Goal: Information Seeking & Learning: Learn about a topic

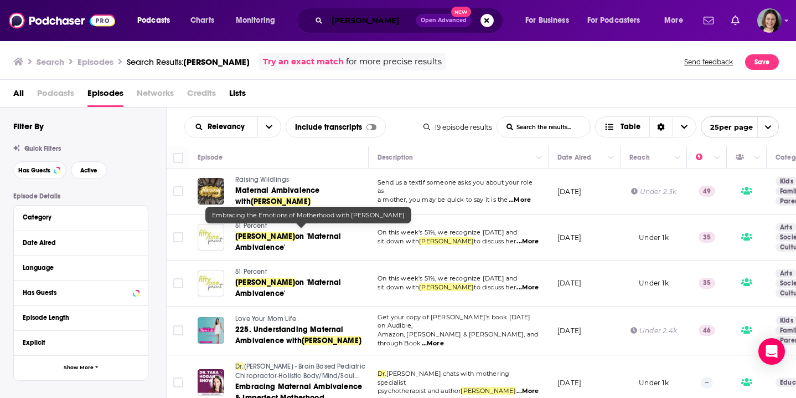
click at [320, 22] on div "[PERSON_NAME] Open Advanced New" at bounding box center [400, 20] width 207 height 25
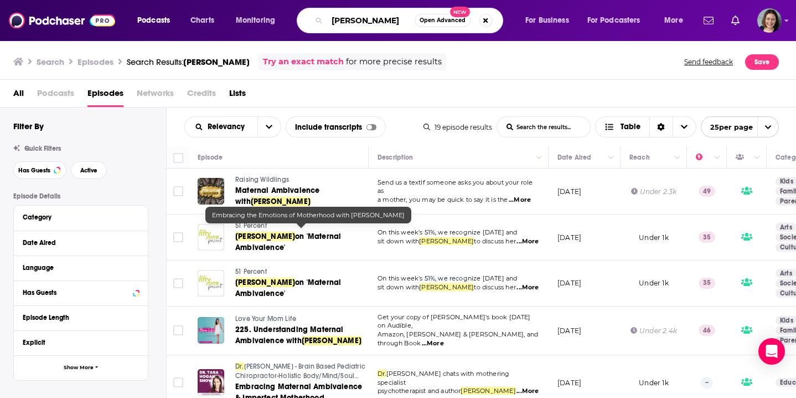
scroll to position [668, 0]
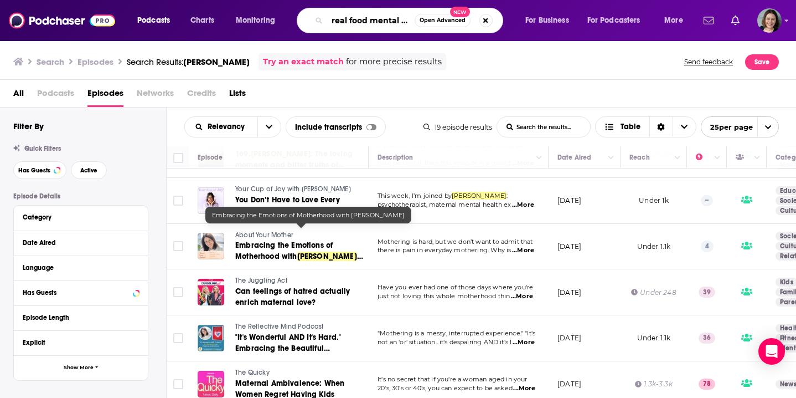
type input "real food mental health"
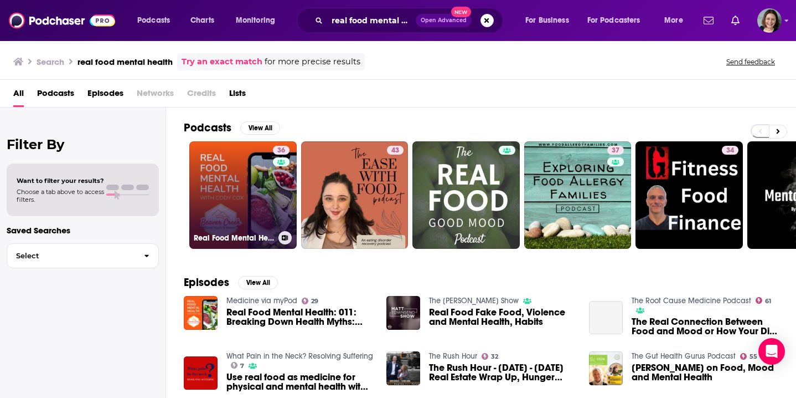
click at [271, 179] on link "36 Real Food Mental Health" at bounding box center [242, 194] width 107 height 107
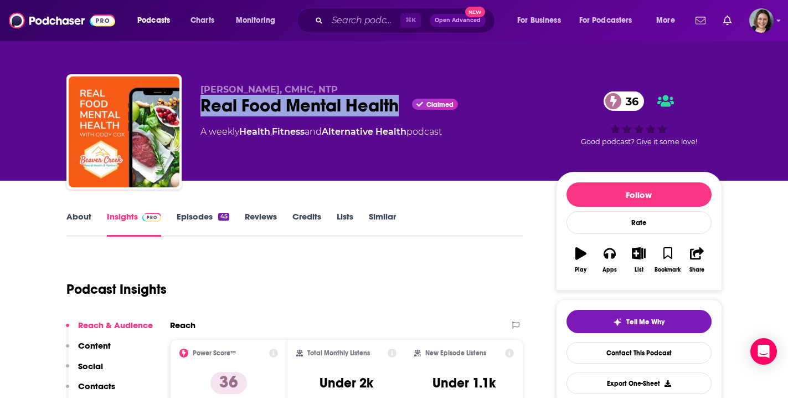
drag, startPoint x: 201, startPoint y: 102, endPoint x: 396, endPoint y: 102, distance: 195.5
click at [396, 102] on div "Real Food Mental Health Claimed 36" at bounding box center [369, 106] width 338 height 22
copy h2 "Real Food Mental Health"
click at [84, 216] on link "About" at bounding box center [78, 223] width 25 height 25
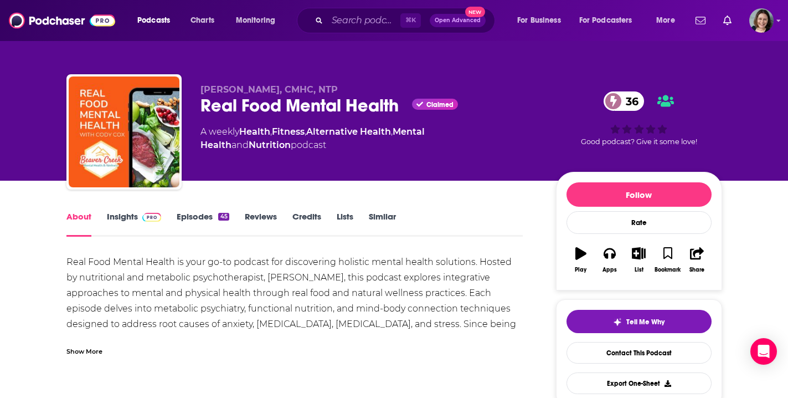
click at [85, 350] on div "Show More" at bounding box center [84, 350] width 36 height 11
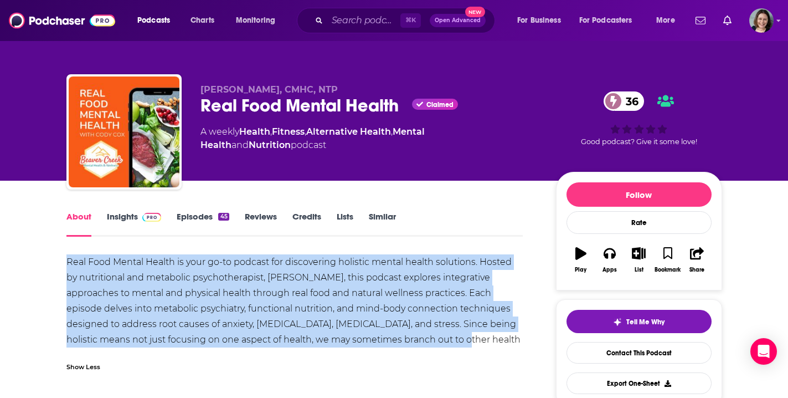
drag, startPoint x: 66, startPoint y: 262, endPoint x: 399, endPoint y: 341, distance: 341.8
click at [399, 341] on div "Real Food Mental Health is your go-to podcast for discovering holistic mental h…" at bounding box center [294, 308] width 457 height 109
copy div "Real Food Mental Health is your go-to podcast for discovering holistic mental h…"
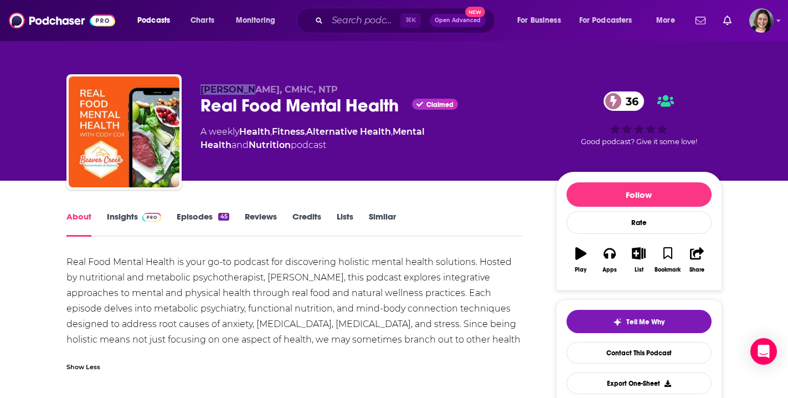
drag, startPoint x: 202, startPoint y: 89, endPoint x: 245, endPoint y: 88, distance: 43.7
click at [245, 88] on span "[PERSON_NAME], CMHC, NTP" at bounding box center [268, 89] width 137 height 11
copy span "[PERSON_NAME],"
click at [121, 218] on link "Insights" at bounding box center [134, 223] width 55 height 25
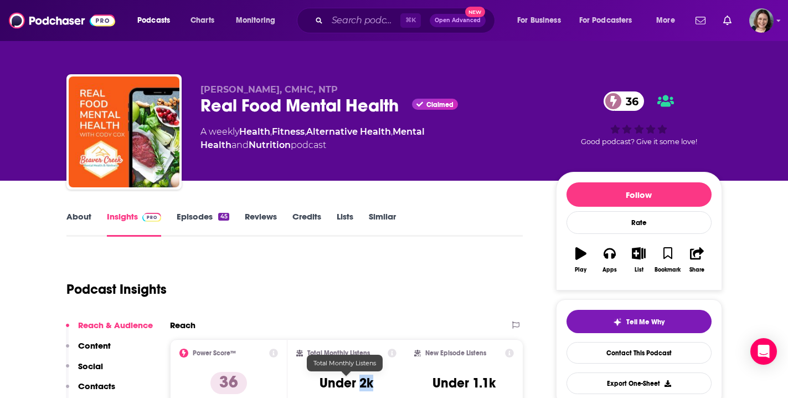
drag, startPoint x: 359, startPoint y: 384, endPoint x: 377, endPoint y: 385, distance: 18.3
click at [377, 385] on div "Total Monthly Listens Under 2k" at bounding box center [346, 373] width 100 height 51
copy h3 "2k"
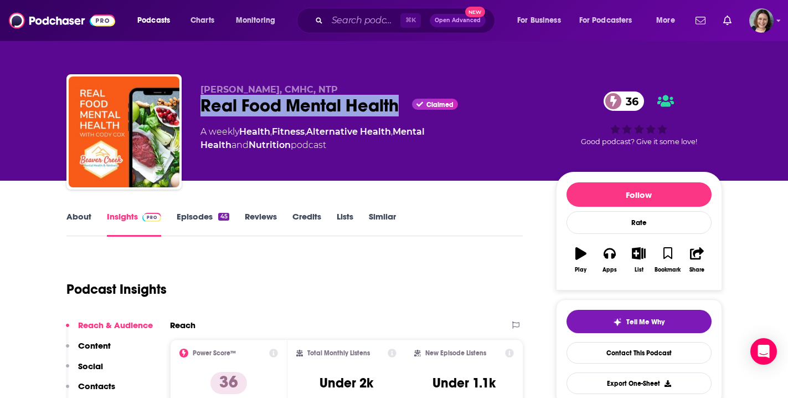
drag, startPoint x: 398, startPoint y: 102, endPoint x: 201, endPoint y: 107, distance: 196.7
click at [201, 107] on div "Real Food Mental Health Claimed 36" at bounding box center [369, 106] width 338 height 22
copy h2 "Real Food Mental Health"
click at [197, 217] on link "Episodes 45" at bounding box center [203, 223] width 52 height 25
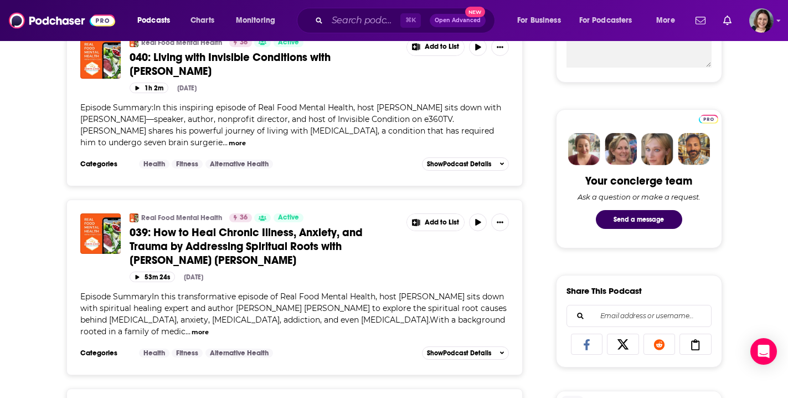
scroll to position [467, 0]
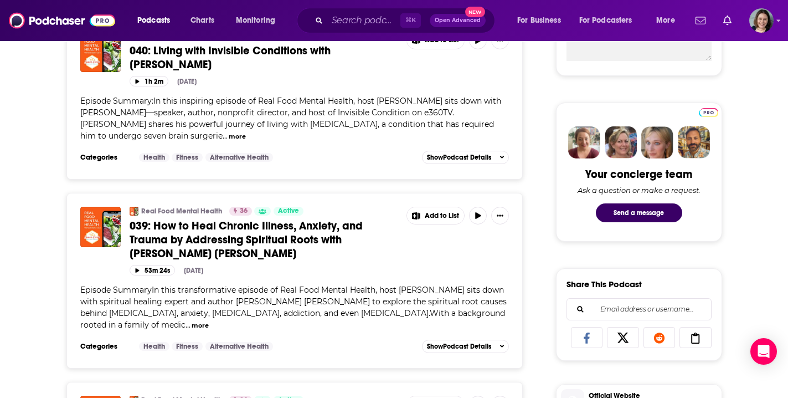
click at [192, 321] on button "more" at bounding box center [200, 325] width 17 height 9
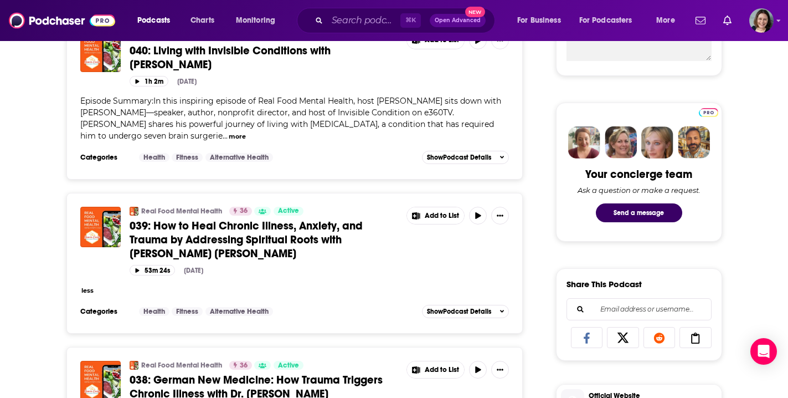
click at [256, 229] on span "039: How to Heal Chronic Illness, Anxiety, and Trauma by Addressing Spiritual R…" at bounding box center [246, 240] width 233 height 42
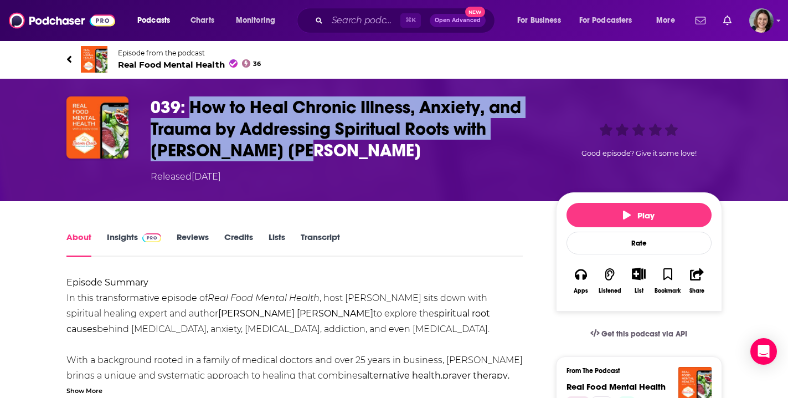
drag, startPoint x: 190, startPoint y: 104, endPoint x: 321, endPoint y: 142, distance: 135.8
click at [321, 142] on h1 "039: How to Heal Chronic Illness, Anxiety, and Trauma by Addressing Spiritual R…" at bounding box center [345, 128] width 388 height 65
copy h1 "How to Heal Chronic Illness, Anxiety, and Trauma by Addressing Spiritual Roots …"
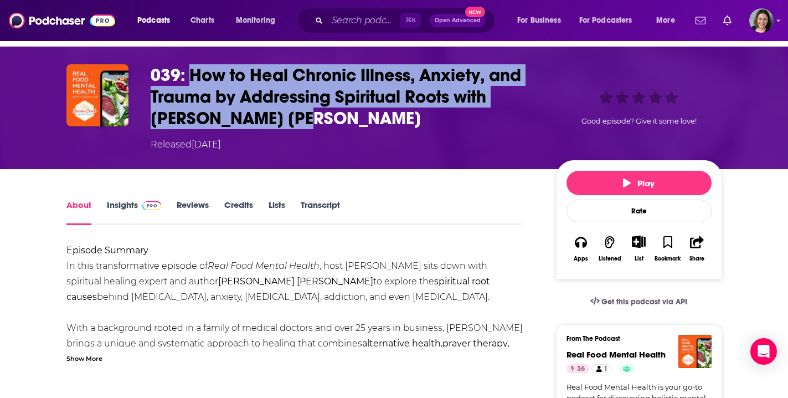
scroll to position [83, 0]
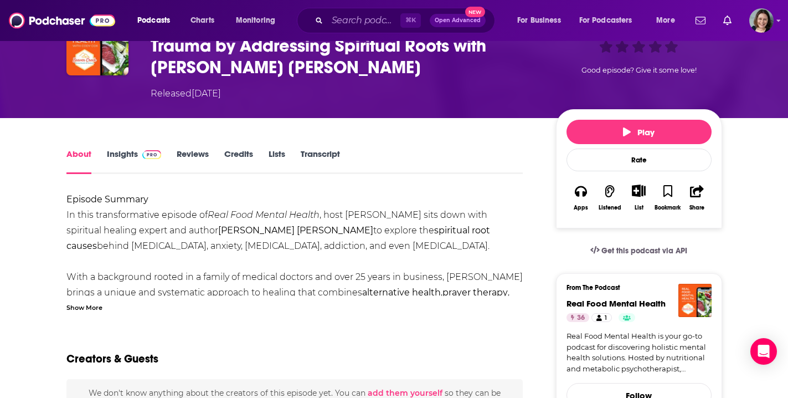
click at [86, 306] on div "Show More" at bounding box center [84, 306] width 36 height 11
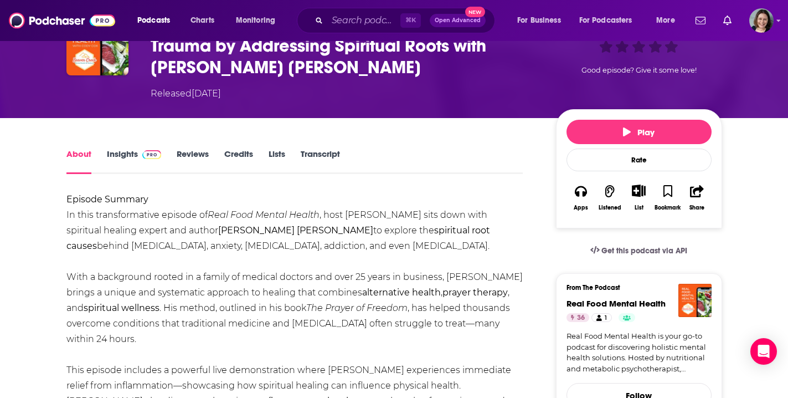
scroll to position [116, 0]
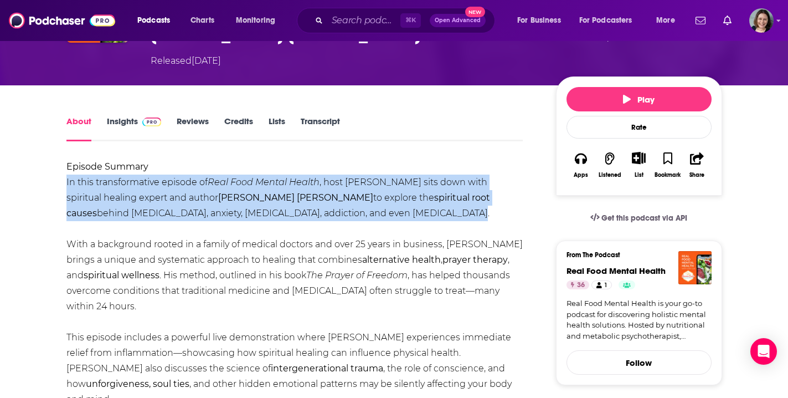
drag, startPoint x: 66, startPoint y: 183, endPoint x: 347, endPoint y: 206, distance: 282.3
copy div "In this transformative episode of Real Food Mental Health , host [PERSON_NAME] …"
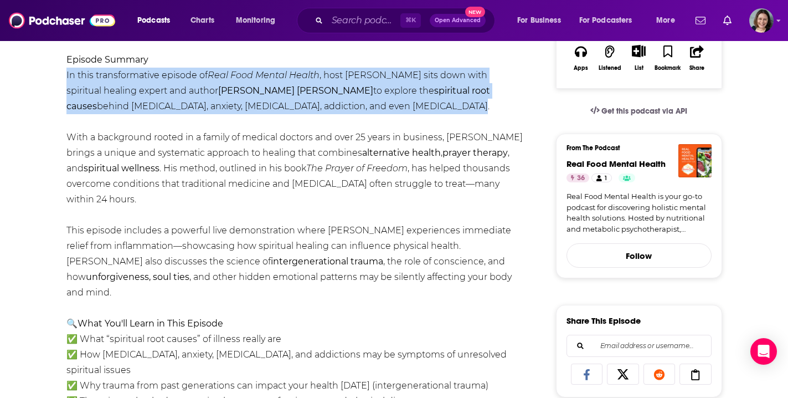
scroll to position [240, 0]
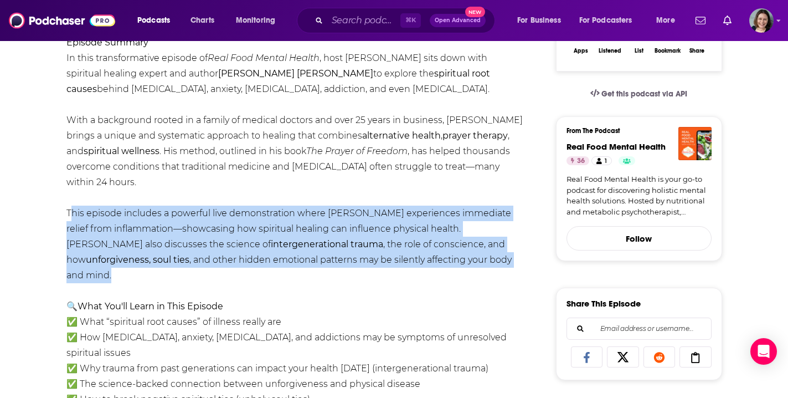
drag, startPoint x: 68, startPoint y: 210, endPoint x: 396, endPoint y: 264, distance: 332.7
click at [396, 264] on div "Episode Summary In this transformative episode of Real Food Mental Health , hos…" at bounding box center [294, 384] width 457 height 698
copy div "This episode includes a powerful live demonstration where [PERSON_NAME] experie…"
